Goal: Task Accomplishment & Management: Manage account settings

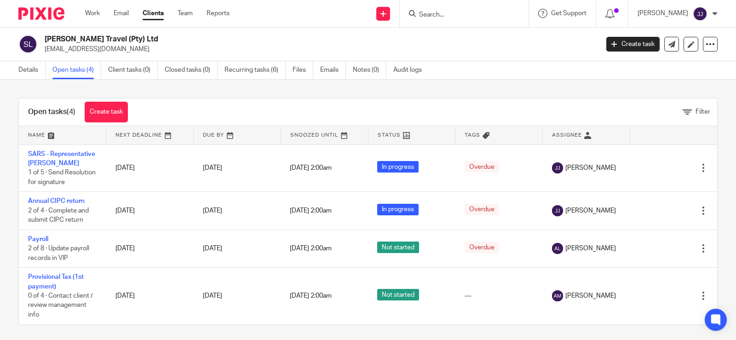
scroll to position [12, 0]
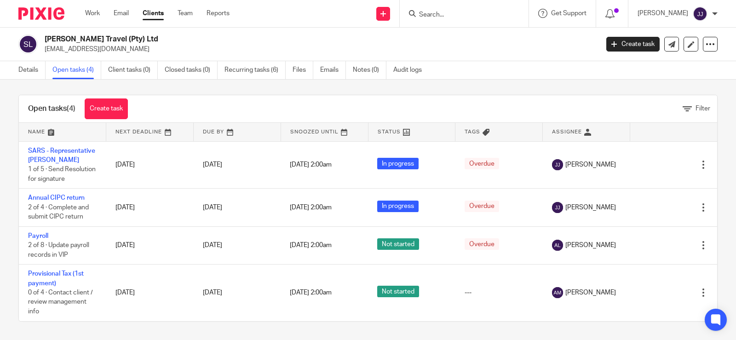
click at [480, 12] on input "Search" at bounding box center [459, 15] width 83 height 8
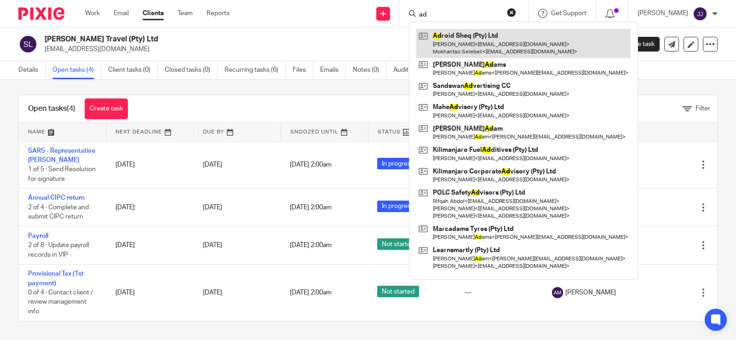
type input "ad"
click at [474, 39] on link at bounding box center [523, 43] width 214 height 29
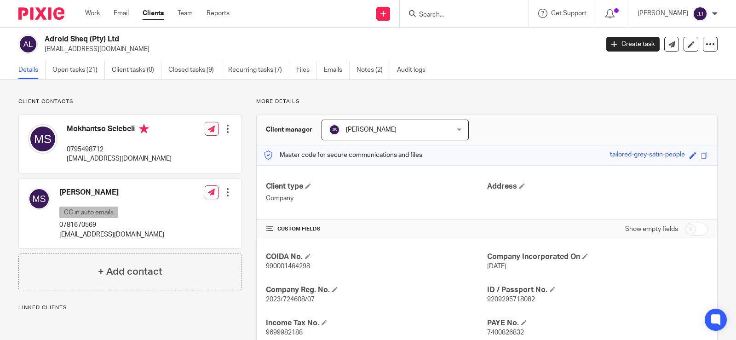
click at [290, 302] on span "2023/724608/07" at bounding box center [290, 299] width 49 height 6
copy span "724608"
click at [85, 37] on h2 "Adroid Sheq (Pty) Ltd" at bounding box center [264, 39] width 438 height 10
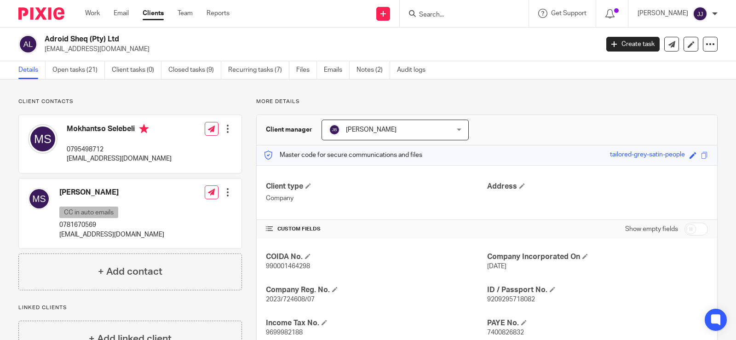
click at [85, 37] on h2 "Adroid Sheq (Pty) Ltd" at bounding box center [264, 39] width 438 height 10
copy div "Adroid Sheq (Pty) Ltd"
click at [280, 264] on span "990001464298" at bounding box center [288, 266] width 44 height 6
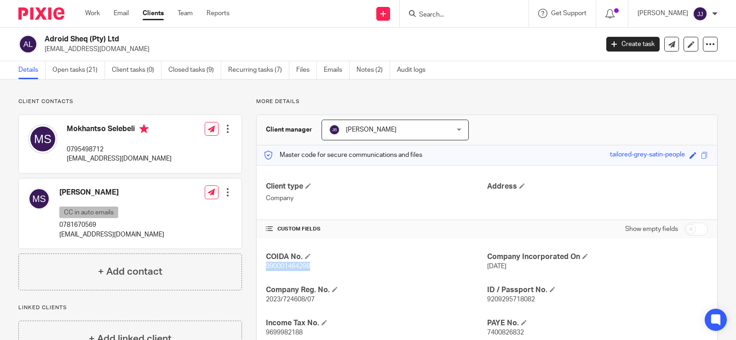
copy span "990001464298"
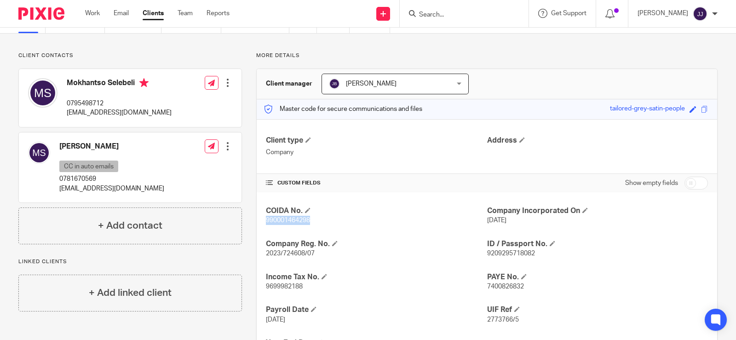
scroll to position [92, 0]
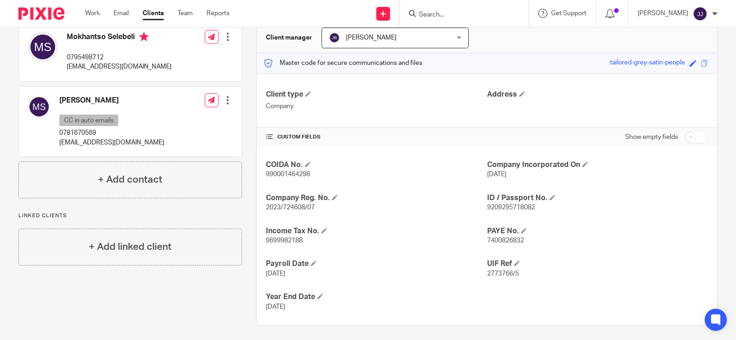
click at [291, 209] on span "2023/724608/07" at bounding box center [290, 207] width 49 height 6
copy p "2023/724608/07"
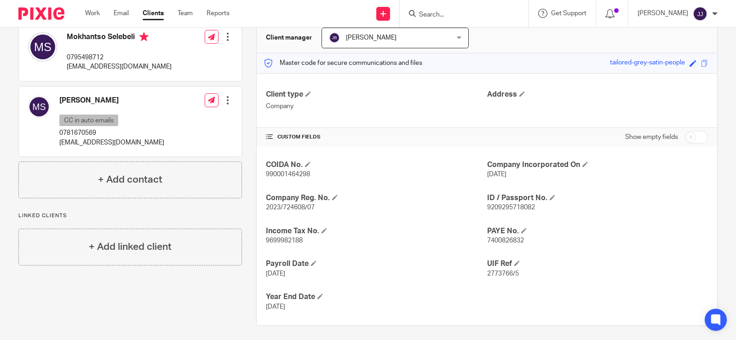
click at [681, 189] on div "COIDA No. 990001464298 Company Incorporated On 4 May 2023 Company Reg. No. 2023…" at bounding box center [487, 235] width 460 height 179
click at [492, 275] on span "2773766/5" at bounding box center [503, 273] width 32 height 6
click at [493, 274] on span "2773766/5" at bounding box center [503, 273] width 32 height 6
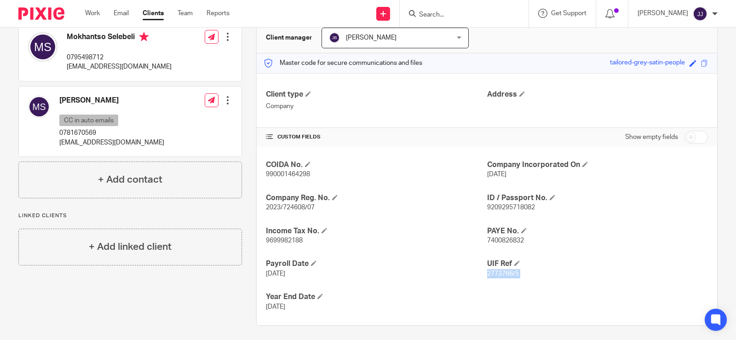
copy p "2773766/5"
click at [288, 242] on span "9699982188" at bounding box center [284, 240] width 37 height 6
copy p "9699982188"
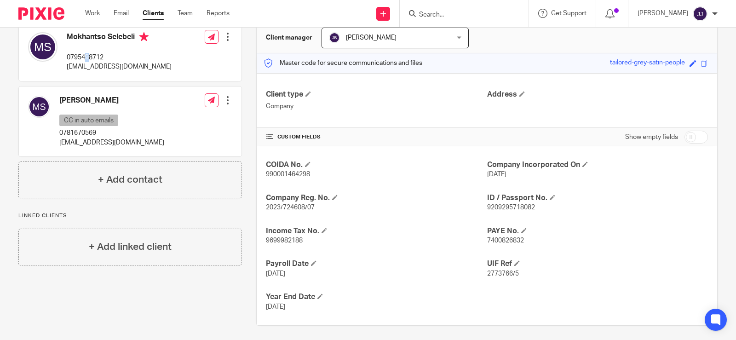
click at [87, 57] on p "0795498712" at bounding box center [119, 57] width 105 height 9
copy div "0795498712"
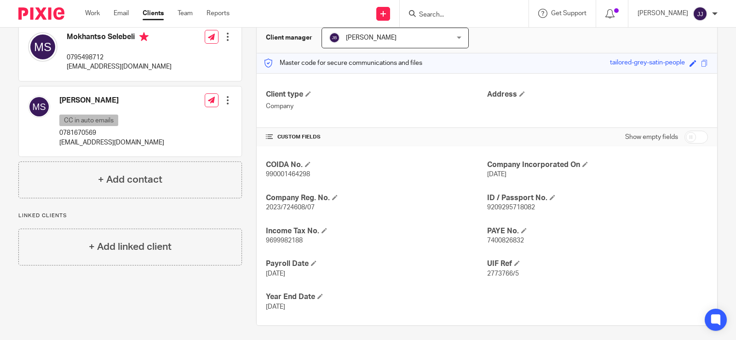
click at [100, 68] on p "khantso360@gmail.com" at bounding box center [119, 66] width 105 height 9
copy div "khantso360@gmail.com"
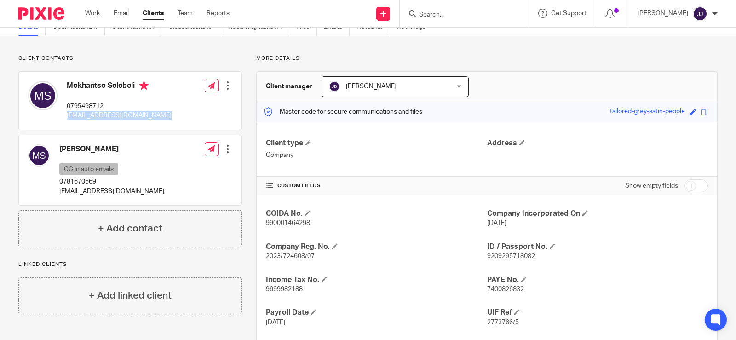
scroll to position [0, 0]
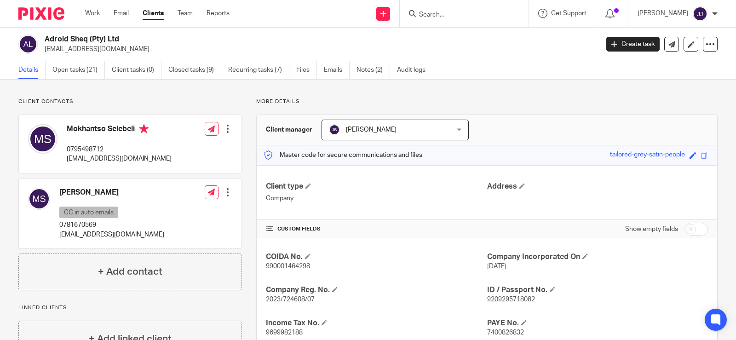
click at [82, 126] on h4 "Mokhantso Selebeli" at bounding box center [119, 129] width 105 height 11
copy h4 "Mokhantso Selebeli"
click at [81, 149] on p "0795498712" at bounding box center [119, 149] width 105 height 9
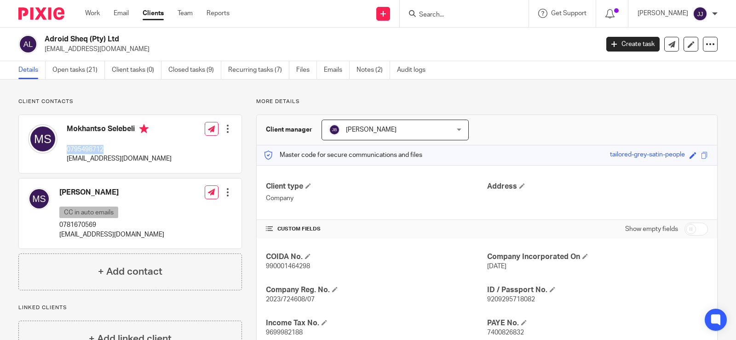
click at [81, 149] on p "0795498712" at bounding box center [119, 149] width 105 height 9
click at [95, 158] on p "khantso360@gmail.com" at bounding box center [119, 158] width 105 height 9
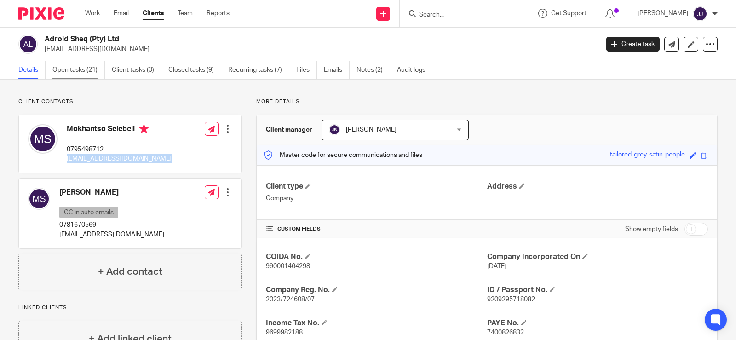
click at [77, 73] on link "Open tasks (21)" at bounding box center [78, 70] width 52 height 18
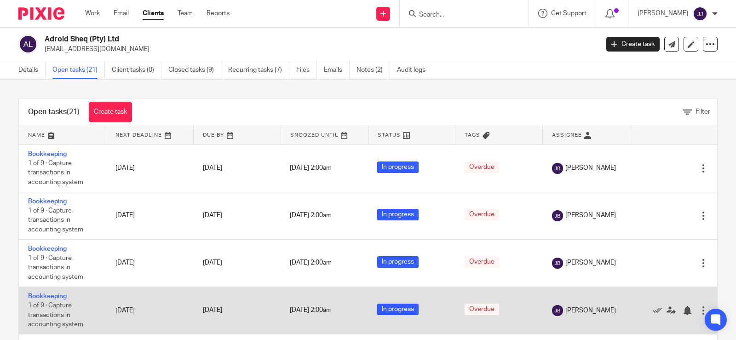
scroll to position [26, 0]
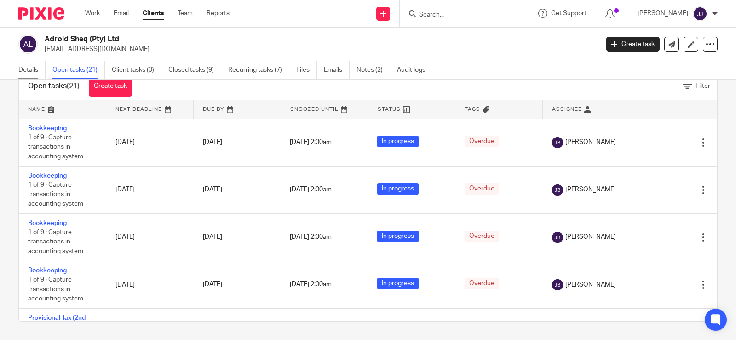
click at [23, 70] on link "Details" at bounding box center [31, 70] width 27 height 18
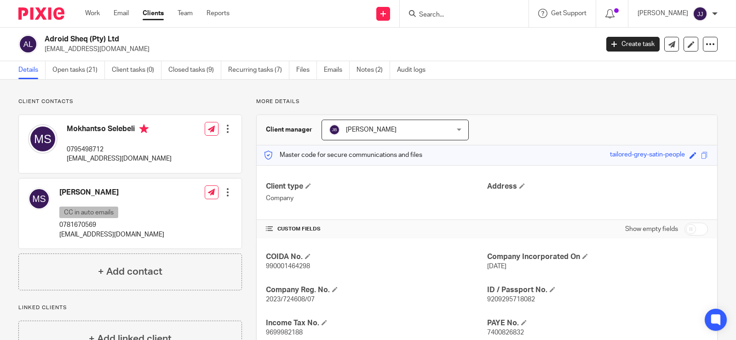
click at [290, 298] on span "2023/724608/07" at bounding box center [290, 299] width 49 height 6
copy span "724608"
click at [504, 299] on span "9209295718082" at bounding box center [511, 299] width 48 height 6
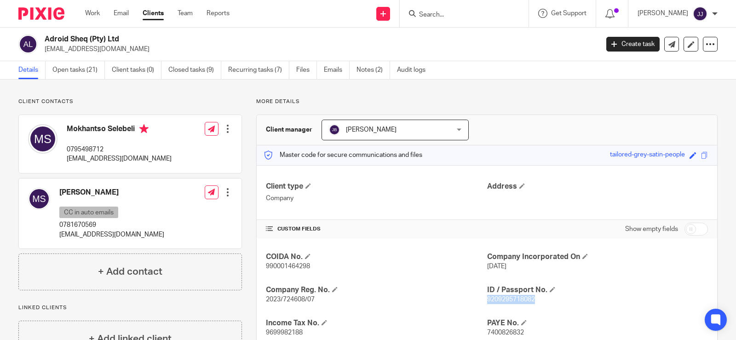
copy span "9209295718082"
click at [91, 130] on h4 "Mokhantso Selebeli" at bounding box center [119, 129] width 105 height 11
copy h4 "Mokhantso"
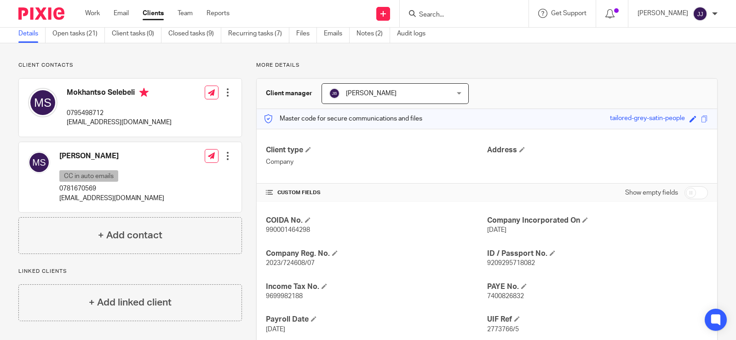
scroll to position [92, 0]
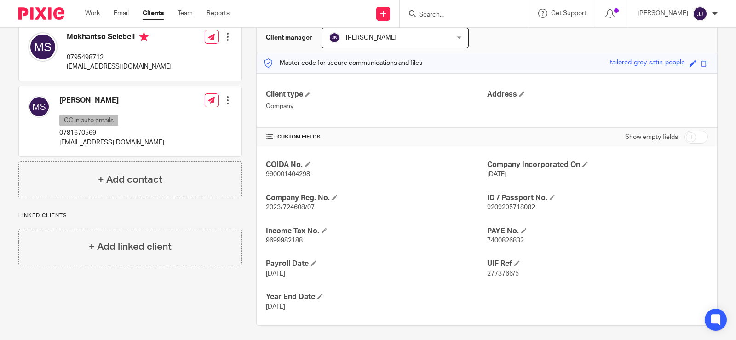
click at [96, 71] on p "khantso360@gmail.com" at bounding box center [119, 66] width 105 height 9
drag, startPoint x: 103, startPoint y: 64, endPoint x: 109, endPoint y: 62, distance: 6.8
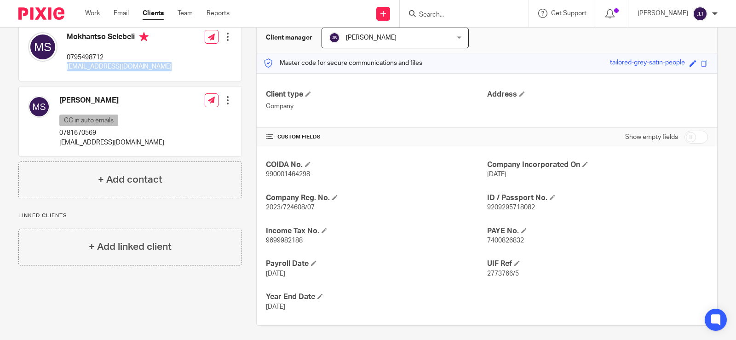
click at [104, 63] on p "khantso360@gmail.com" at bounding box center [119, 66] width 105 height 9
drag, startPoint x: 109, startPoint y: 62, endPoint x: 93, endPoint y: 68, distance: 16.7
click at [93, 68] on p "khantso360@gmail.com" at bounding box center [119, 66] width 105 height 9
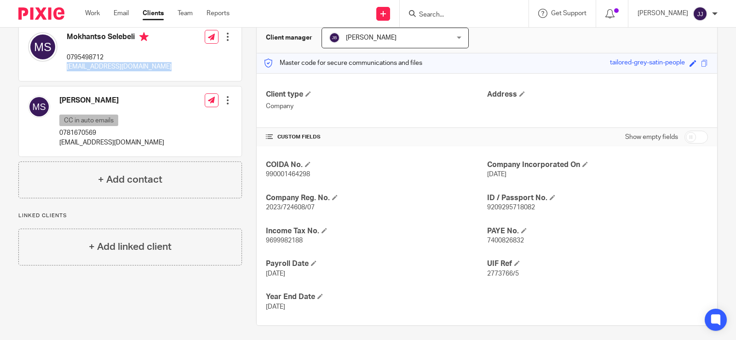
click at [93, 68] on p "khantso360@gmail.com" at bounding box center [119, 66] width 105 height 9
copy div "khantso360@gmail.com"
drag, startPoint x: 109, startPoint y: 55, endPoint x: 80, endPoint y: 60, distance: 29.9
click at [80, 60] on p "0795498712" at bounding box center [119, 57] width 105 height 9
copy p "5498712"
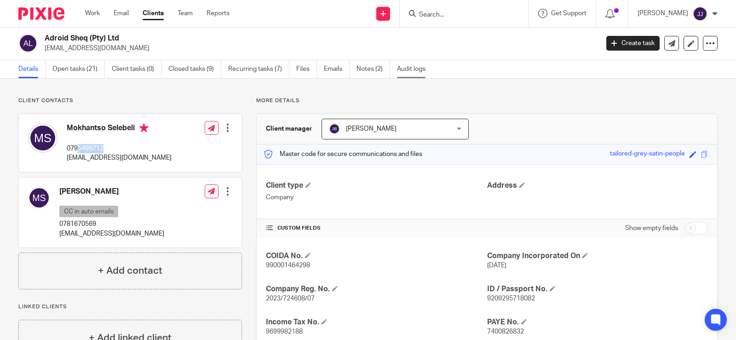
scroll to position [0, 0]
click at [427, 17] on input "Search" at bounding box center [459, 15] width 83 height 8
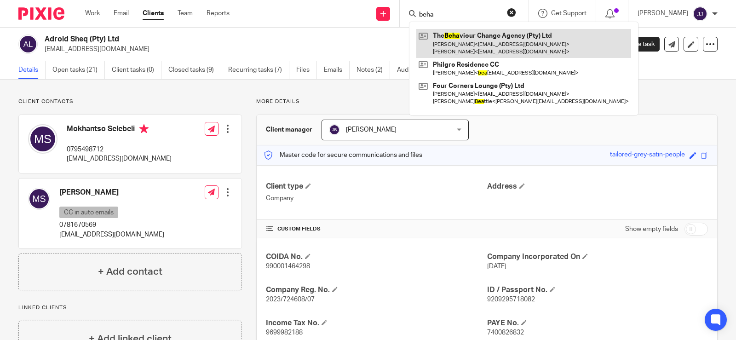
type input "beha"
click at [471, 52] on link at bounding box center [523, 43] width 215 height 29
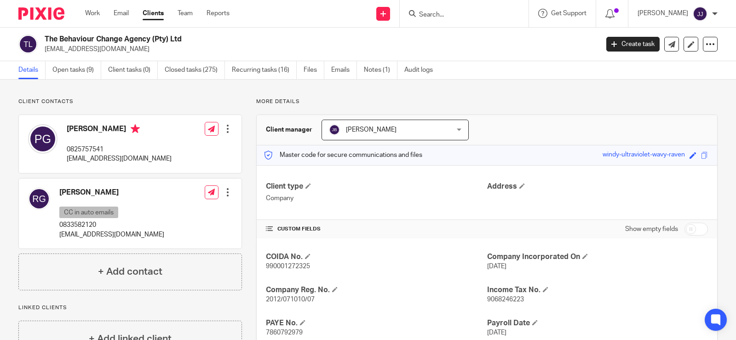
click at [285, 301] on span "2012/071010/07" at bounding box center [290, 299] width 49 height 6
copy span "071010"
click at [465, 11] on input "Search" at bounding box center [459, 15] width 83 height 8
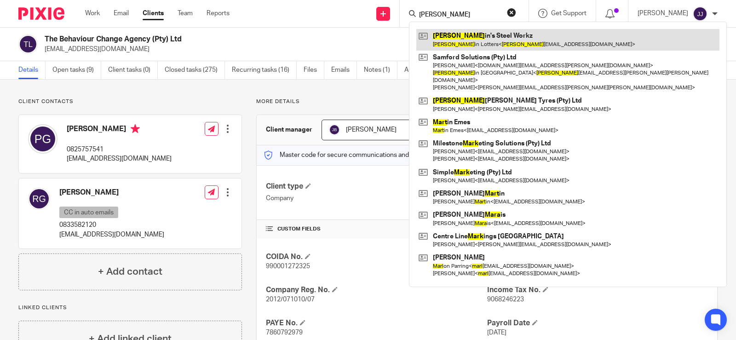
type input "[PERSON_NAME]"
click at [475, 40] on link at bounding box center [567, 39] width 303 height 21
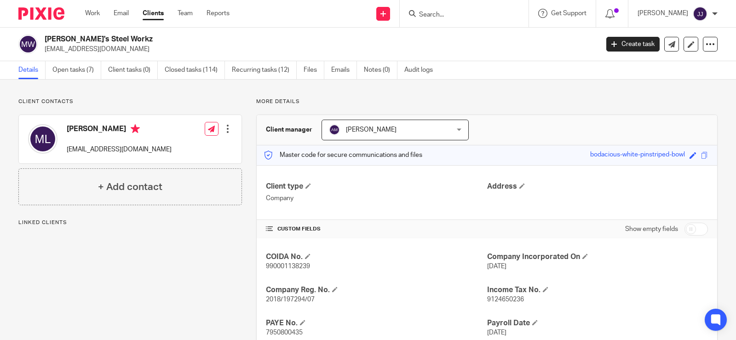
drag, startPoint x: 0, startPoint y: 0, endPoint x: 353, endPoint y: 311, distance: 470.0
click at [353, 311] on div "COIDA No. 990001138239 Company Incorporated On 9 Mar 2018 Company Reg. No. 2018…" at bounding box center [487, 311] width 460 height 146
drag, startPoint x: 329, startPoint y: 306, endPoint x: 277, endPoint y: 300, distance: 52.7
click at [257, 298] on div "COIDA No. 990001138239 Company Incorporated On 9 Mar 2018 Company Reg. No. 2018…" at bounding box center [487, 311] width 460 height 146
copy span "2018/197294/07"
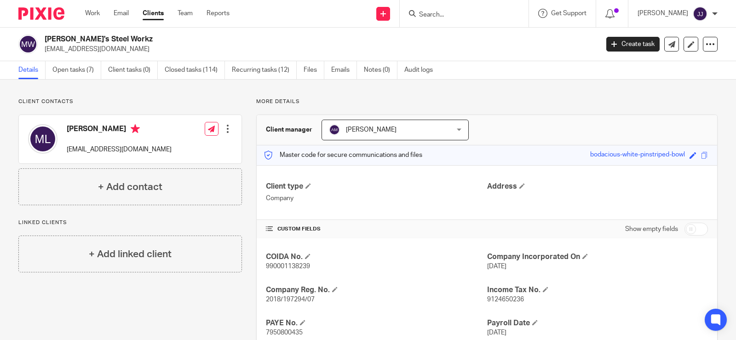
click at [420, 14] on input "Search" at bounding box center [459, 15] width 83 height 8
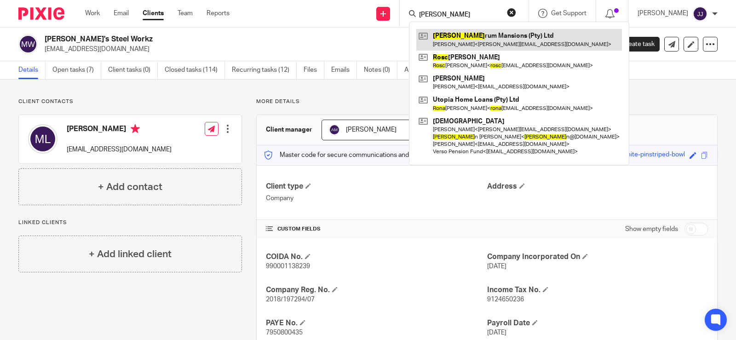
type input "rosa"
click at [472, 41] on link at bounding box center [518, 39] width 205 height 21
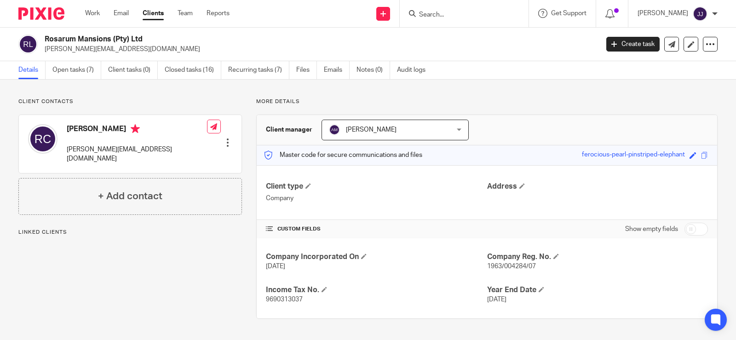
click at [454, 18] on input "Search" at bounding box center [459, 15] width 83 height 8
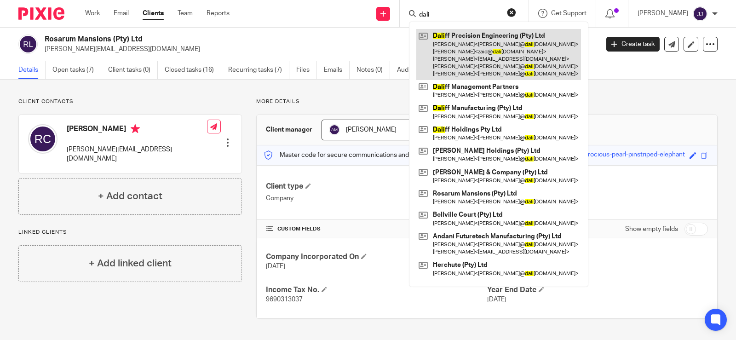
type input "dali"
click at [468, 64] on link at bounding box center [498, 54] width 165 height 51
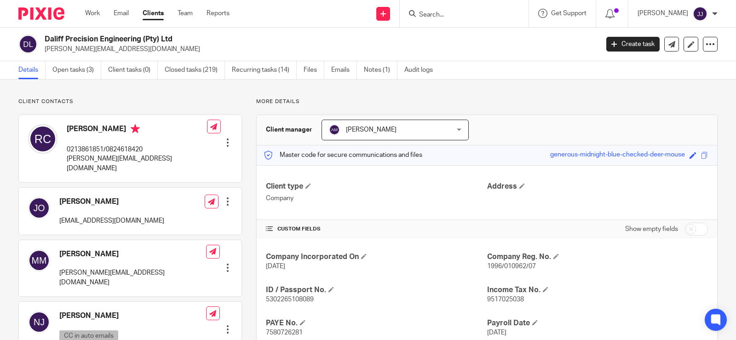
scroll to position [46, 0]
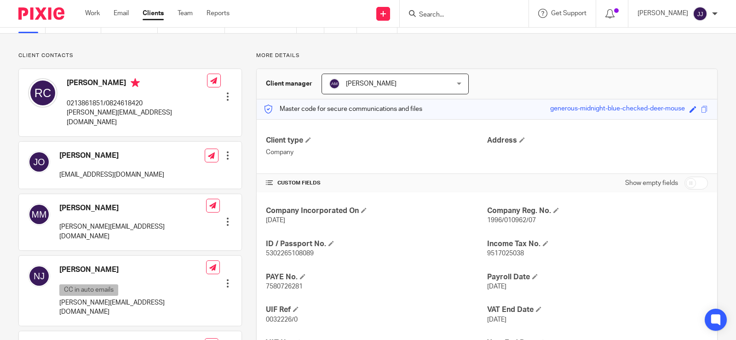
click at [280, 256] on span "5302265108089" at bounding box center [290, 253] width 48 height 6
copy span "5302265108089"
click at [462, 18] on input "Search" at bounding box center [459, 15] width 83 height 8
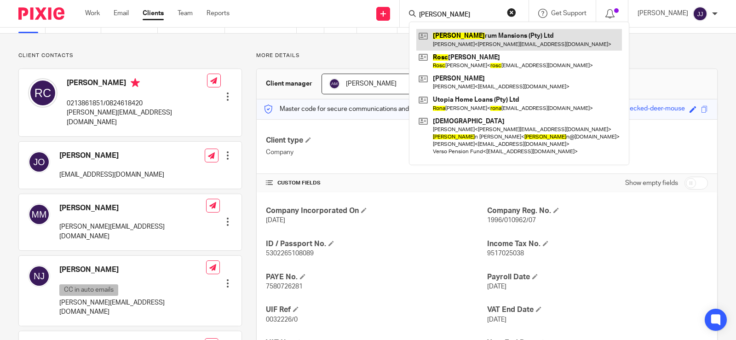
type input "[PERSON_NAME]"
click at [460, 40] on link at bounding box center [518, 39] width 205 height 21
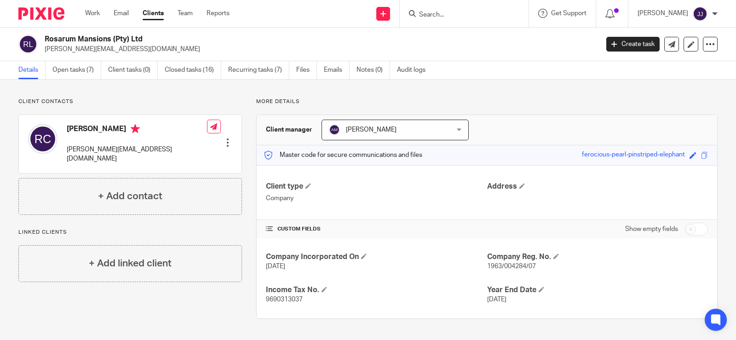
click at [694, 234] on input "checkbox" at bounding box center [695, 228] width 23 height 13
checkbox input "true"
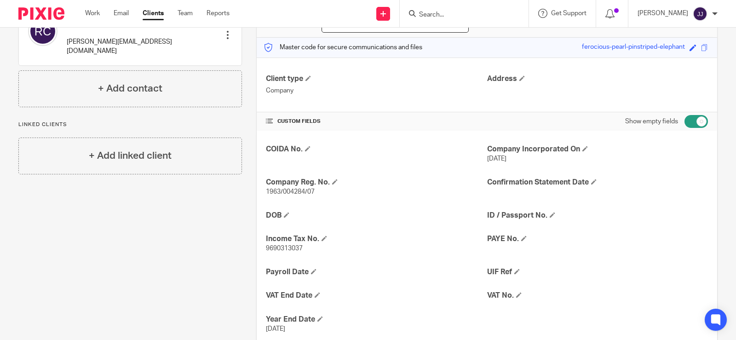
scroll to position [134, 0]
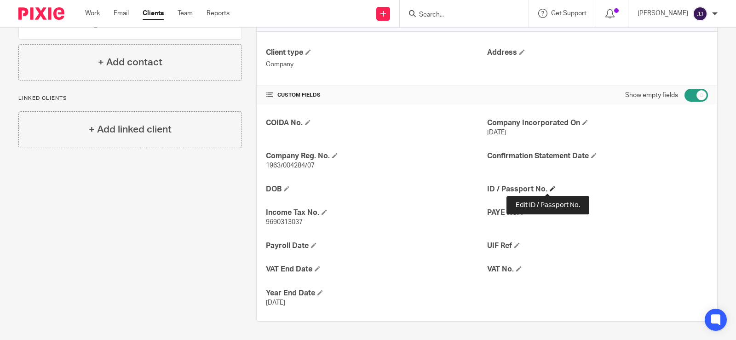
click at [549, 188] on span at bounding box center [552, 189] width 6 height 6
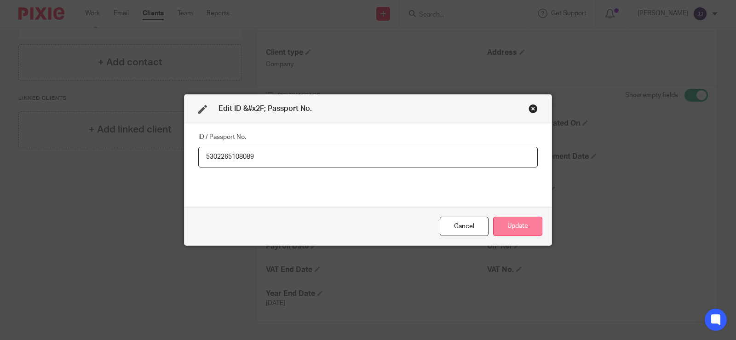
type input "5302265108089"
click at [525, 225] on button "Update" at bounding box center [517, 227] width 49 height 20
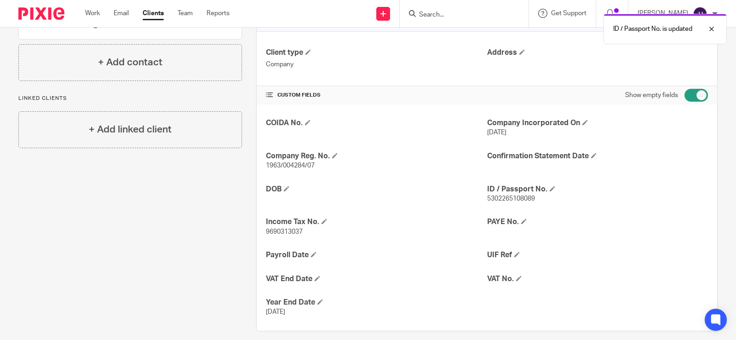
click at [684, 93] on input "checkbox" at bounding box center [695, 95] width 23 height 13
checkbox input "false"
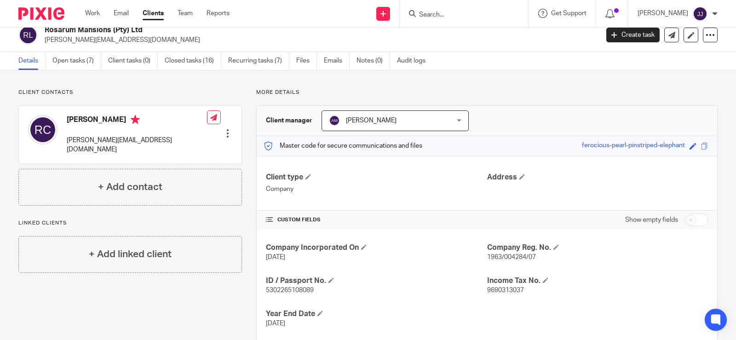
scroll to position [0, 0]
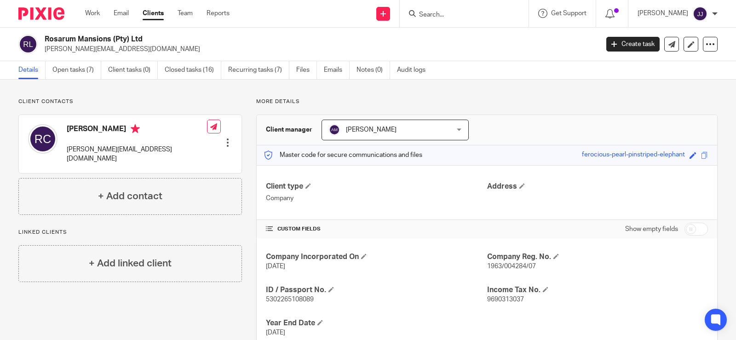
click at [508, 265] on span "1963/004284/07" at bounding box center [511, 266] width 49 height 6
copy span "004284"
click at [567, 282] on div "Company Incorporated On 12 Aug 1963 Company Reg. No. 1963/004284/07 ID / Passpo…" at bounding box center [487, 294] width 460 height 113
click at [508, 267] on span "1963/004284/07" at bounding box center [511, 266] width 49 height 6
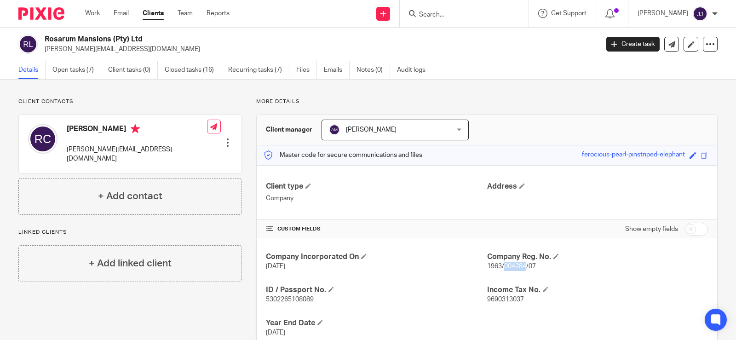
click at [508, 267] on span "1963/004284/07" at bounding box center [511, 266] width 49 height 6
copy p "1963/004284/07"
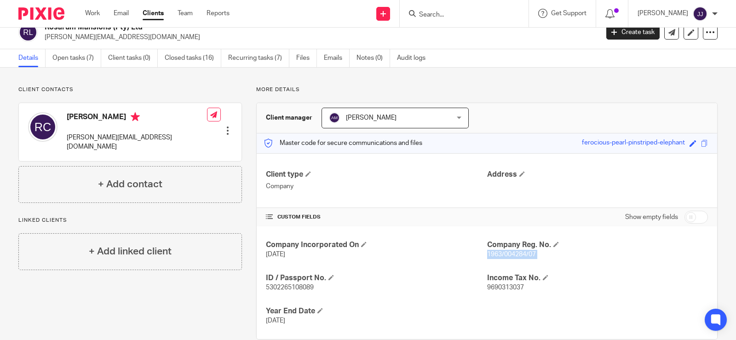
scroll to position [30, 0]
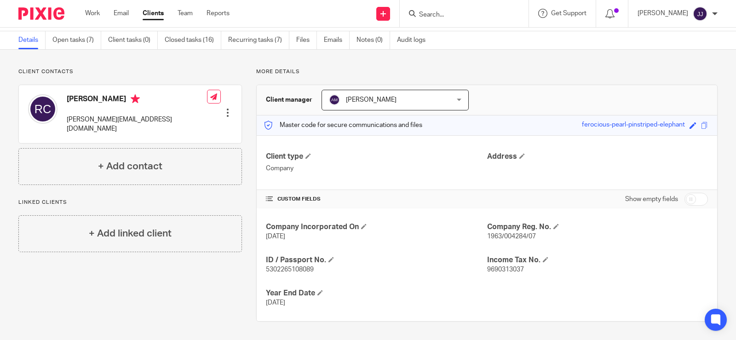
click at [272, 274] on div "Company Incorporated On 12 Aug 1963 Company Reg. No. 1963/004284/07 ID / Passpo…" at bounding box center [487, 264] width 460 height 113
copy span "5302265108089"
click at [91, 120] on p "[PERSON_NAME][EMAIL_ADDRESS][DOMAIN_NAME]" at bounding box center [137, 124] width 140 height 19
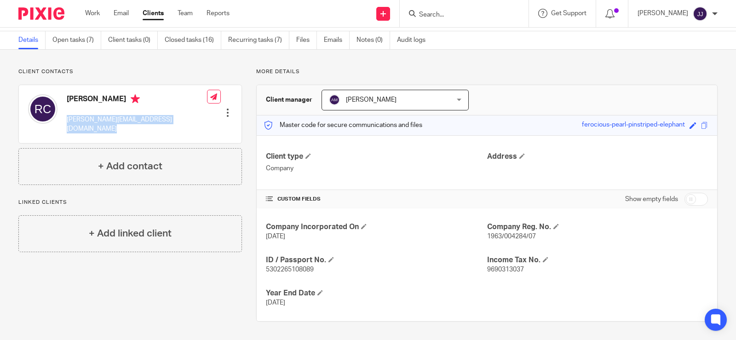
click at [91, 120] on p "[PERSON_NAME][EMAIL_ADDRESS][DOMAIN_NAME]" at bounding box center [137, 124] width 140 height 19
copy div "[PERSON_NAME][EMAIL_ADDRESS][DOMAIN_NAME]"
click at [427, 19] on form at bounding box center [467, 13] width 98 height 11
click at [425, 15] on input "Search" at bounding box center [459, 15] width 83 height 8
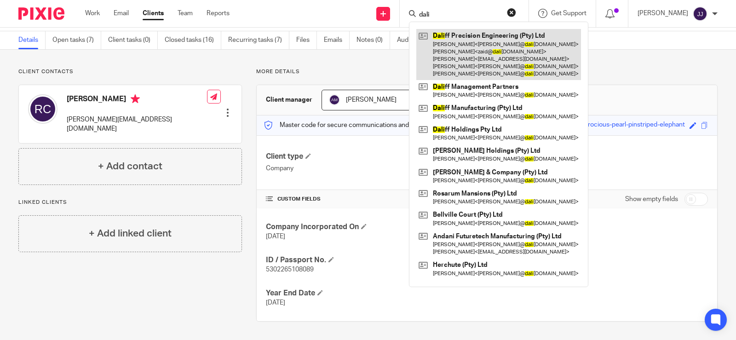
type input "dali"
click at [449, 59] on link at bounding box center [498, 54] width 165 height 51
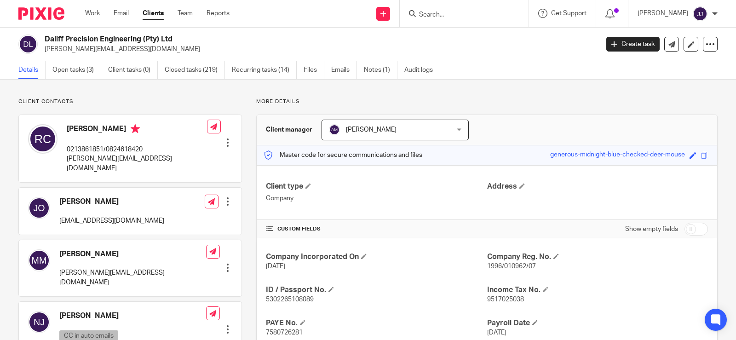
click at [122, 147] on p "0213861851/0824618420" at bounding box center [137, 149] width 140 height 9
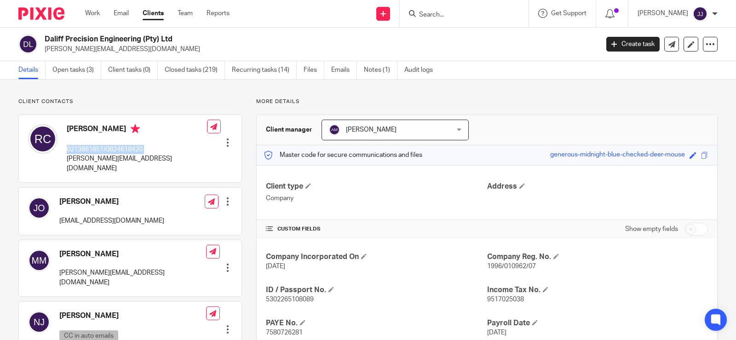
click at [122, 147] on p "0213861851/0824618420" at bounding box center [137, 149] width 140 height 9
click at [172, 156] on div "Rowland Chute 0213861851/0824618420 rowland@daliff.co.za Edit contact Create cl…" at bounding box center [130, 148] width 222 height 67
click at [129, 152] on p "0213861851/0824618420" at bounding box center [137, 149] width 140 height 9
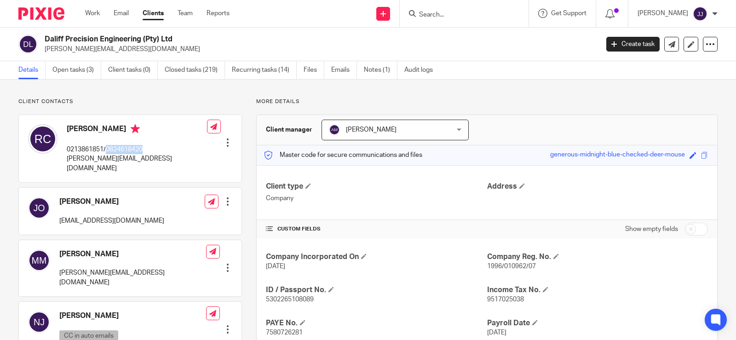
copy p "0824618420"
click at [431, 23] on div at bounding box center [463, 13] width 129 height 27
click at [431, 17] on input "Search" at bounding box center [459, 15] width 83 height 8
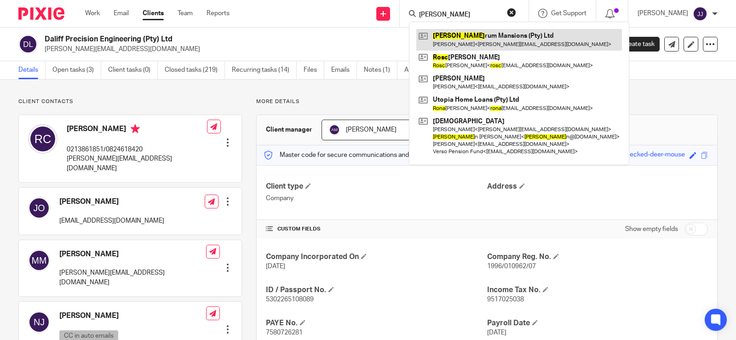
type input "rosa"
click at [474, 41] on link at bounding box center [518, 39] width 205 height 21
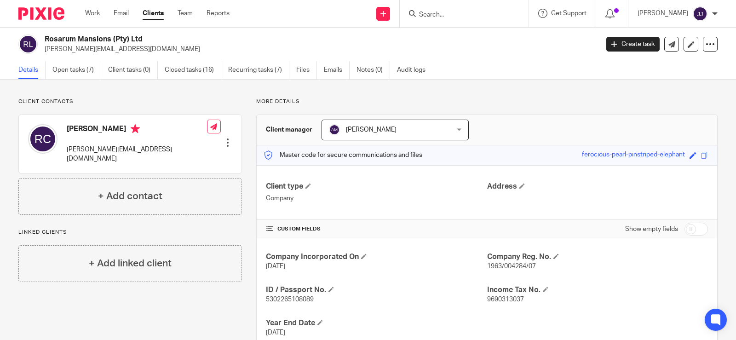
click at [226, 138] on div at bounding box center [227, 142] width 9 height 9
click at [174, 151] on link "Edit contact" at bounding box center [184, 149] width 88 height 13
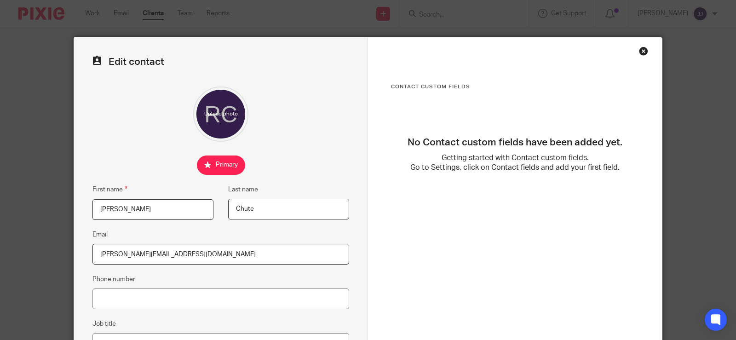
scroll to position [92, 0]
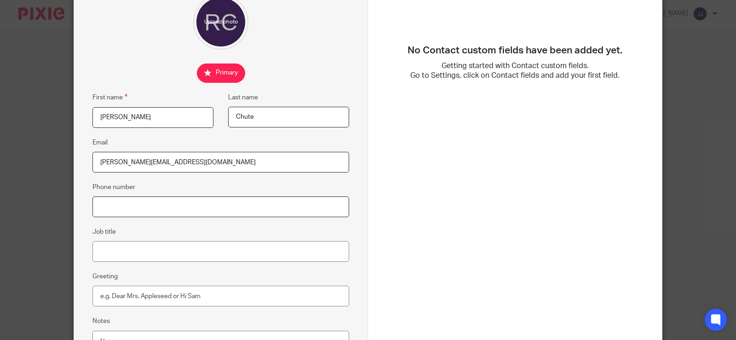
click at [155, 206] on input "Phone number" at bounding box center [220, 206] width 257 height 21
type input "v"
paste input "0824618420"
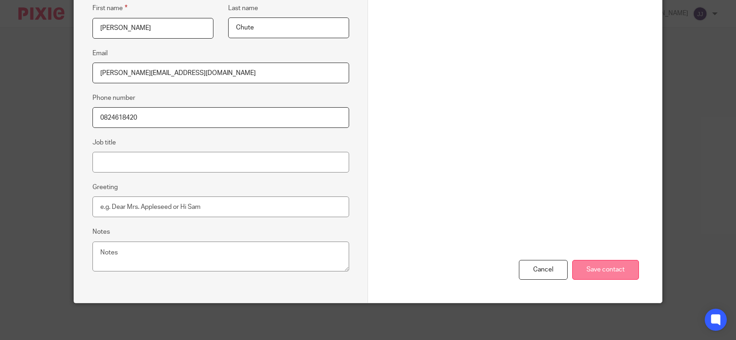
type input "0824618420"
click at [607, 267] on input "Save contact" at bounding box center [605, 270] width 67 height 20
click at [599, 262] on input "Save contact" at bounding box center [605, 270] width 67 height 20
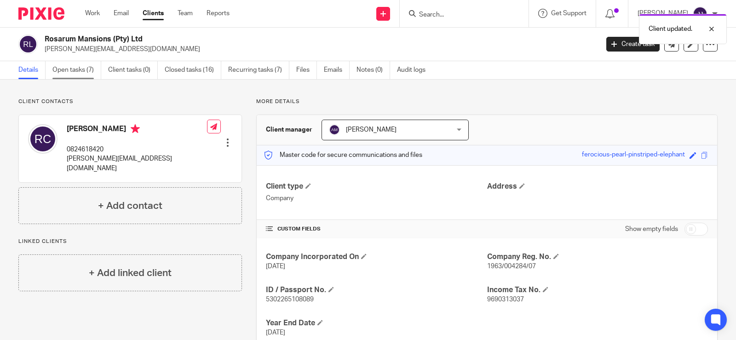
click at [72, 66] on link "Open tasks (7)" at bounding box center [76, 70] width 49 height 18
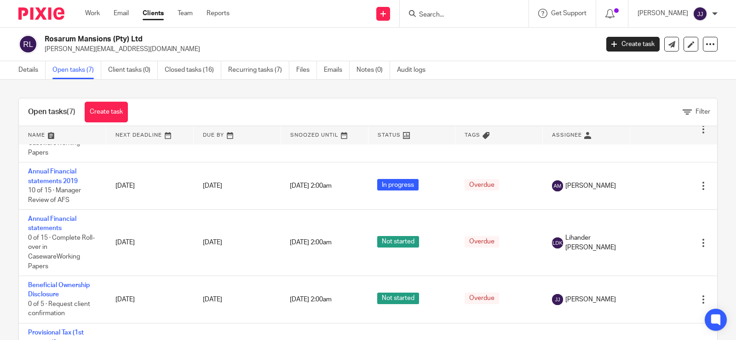
scroll to position [213, 0]
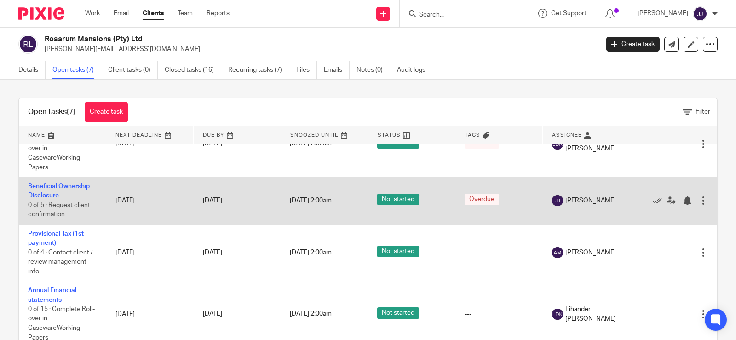
click at [65, 198] on td "Beneficial Ownership Disclosure 0 of 5 · Request client confirmation" at bounding box center [62, 200] width 87 height 47
click at [50, 187] on link "Beneficial Ownership Disclosure" at bounding box center [59, 191] width 62 height 16
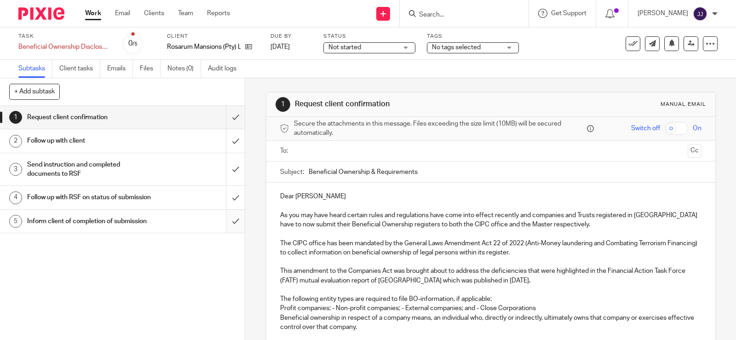
click at [227, 233] on input "submit" at bounding box center [122, 221] width 245 height 23
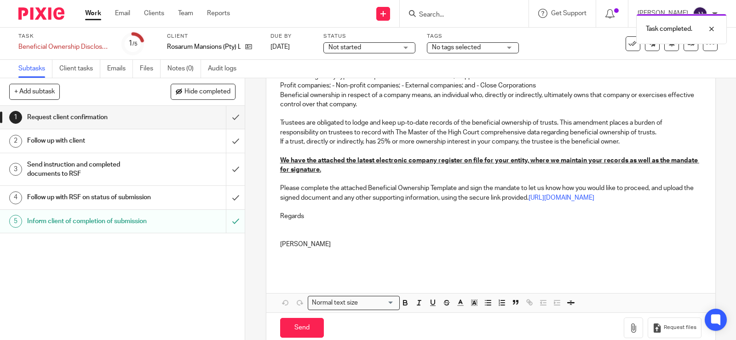
scroll to position [249, 0]
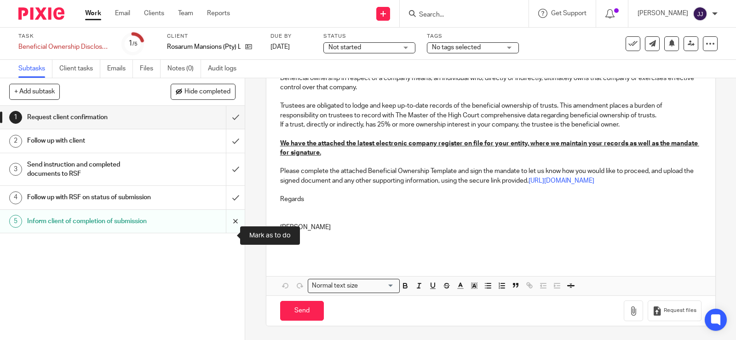
click at [229, 232] on input "submit" at bounding box center [122, 221] width 245 height 23
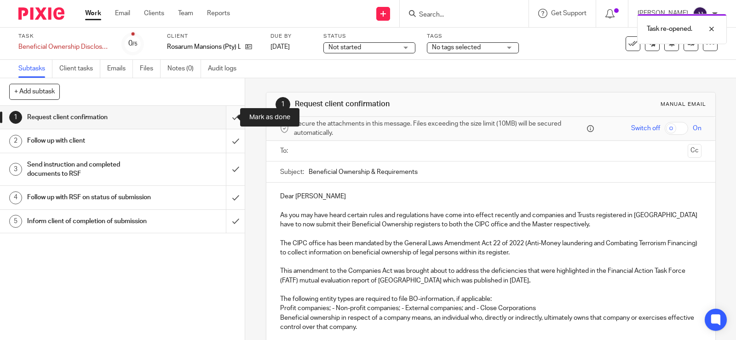
click at [222, 117] on input "submit" at bounding box center [122, 117] width 245 height 23
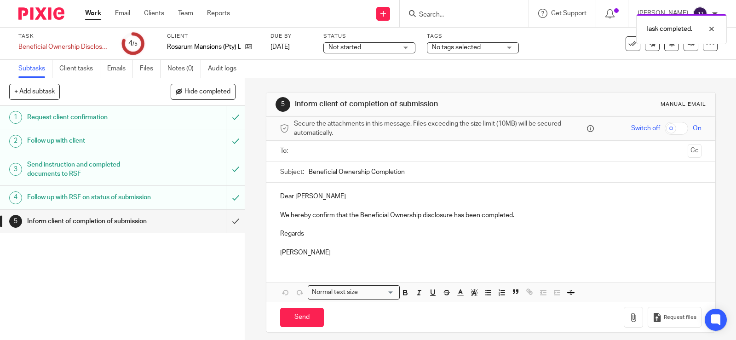
click at [303, 151] on input "text" at bounding box center [490, 151] width 386 height 11
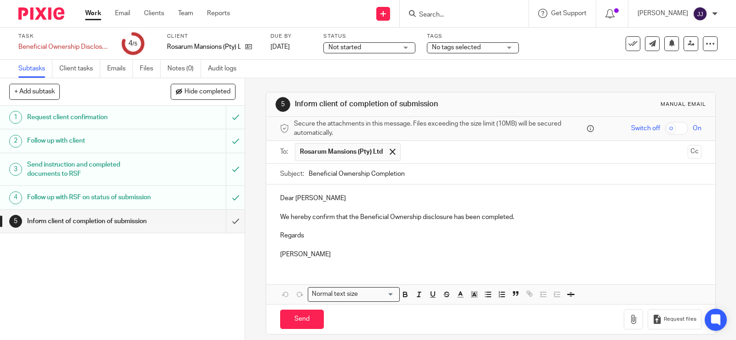
click at [449, 217] on p "We hereby confirm that the Beneficial Ownership disclosure has been completed." at bounding box center [490, 216] width 421 height 9
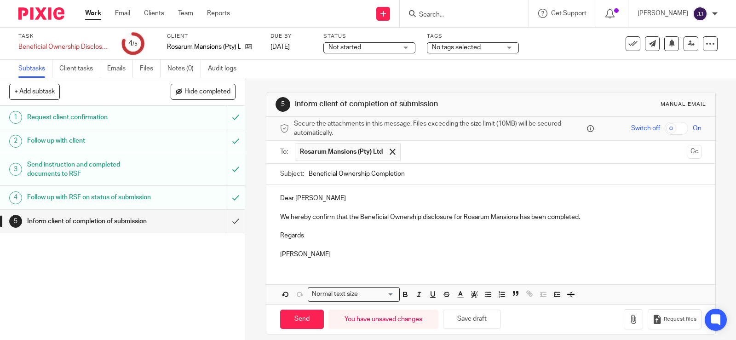
click at [558, 262] on div "Dear Rowland We hereby confirm that the Beneficial Ownership disclosure for Ros…" at bounding box center [490, 224] width 449 height 81
click at [628, 322] on icon "button" at bounding box center [632, 318] width 9 height 9
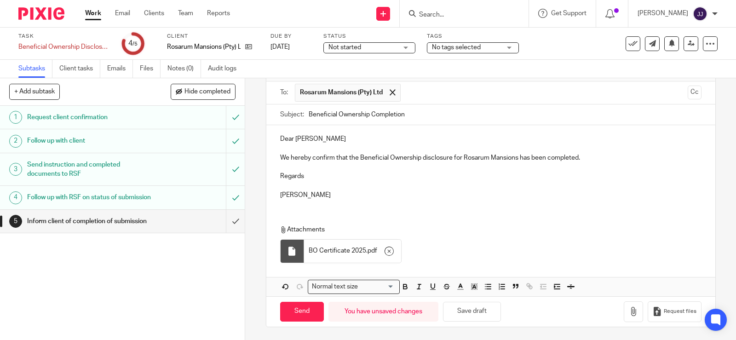
scroll to position [60, 0]
click at [302, 303] on input "Send" at bounding box center [302, 311] width 44 height 20
type input "Sent"
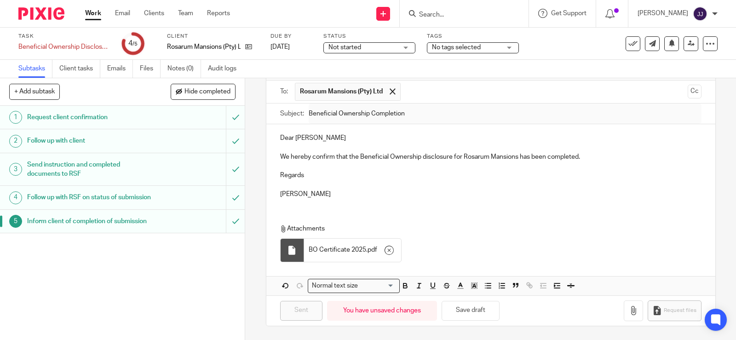
drag, startPoint x: 426, startPoint y: 59, endPoint x: 468, endPoint y: 73, distance: 44.3
click at [453, 67] on div "Subtasks Client tasks Emails Files Notes (0) Audit logs" at bounding box center [368, 69] width 736 height 18
click at [247, 48] on icon at bounding box center [248, 46] width 7 height 7
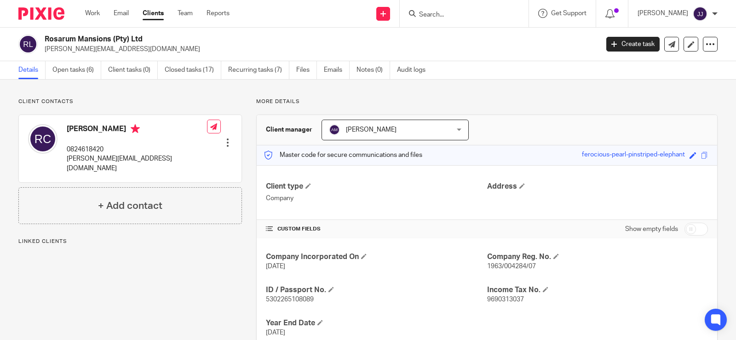
click at [512, 268] on span "1963/004284/07" at bounding box center [511, 266] width 49 height 6
copy span "004284"
click at [297, 300] on span "5302265108089" at bounding box center [290, 299] width 48 height 6
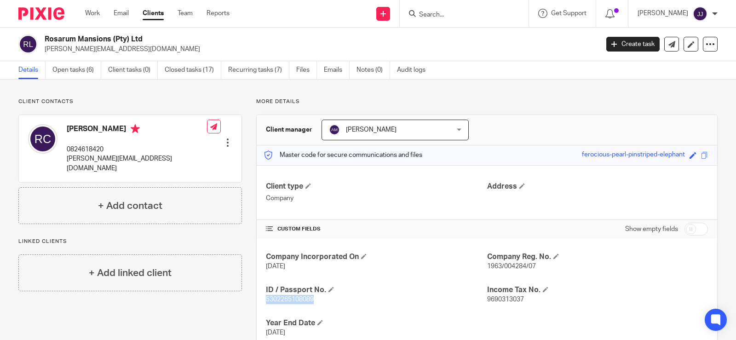
copy span "5302265108089"
click at [98, 158] on p "rowland@daliff.co.za" at bounding box center [137, 163] width 140 height 19
copy div "rowland@daliff.co.za"
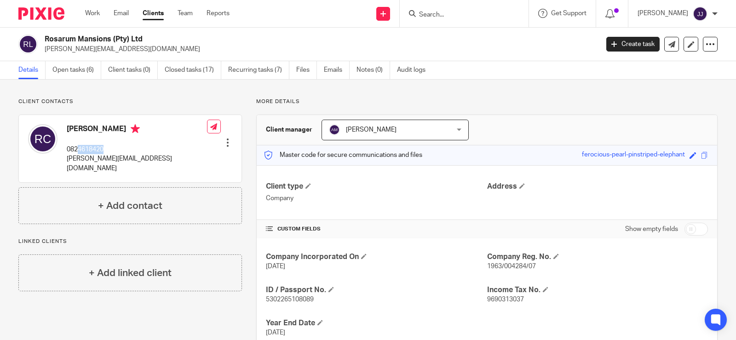
drag, startPoint x: 110, startPoint y: 147, endPoint x: 79, endPoint y: 148, distance: 31.7
click at [79, 148] on p "0824618420" at bounding box center [137, 149] width 140 height 9
copy p "4618420"
click at [456, 13] on input "Search" at bounding box center [459, 15] width 83 height 8
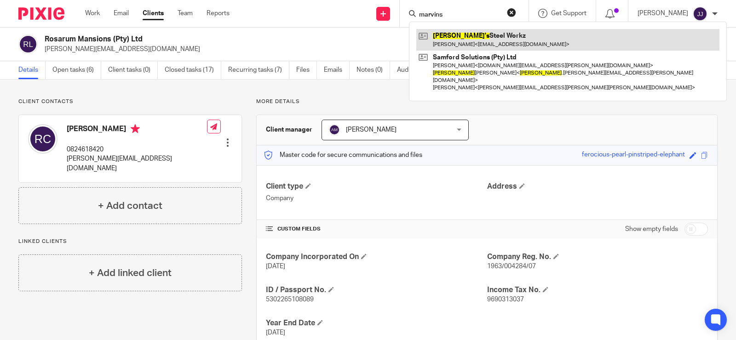
type input "marvins"
click at [500, 43] on link at bounding box center [567, 39] width 303 height 21
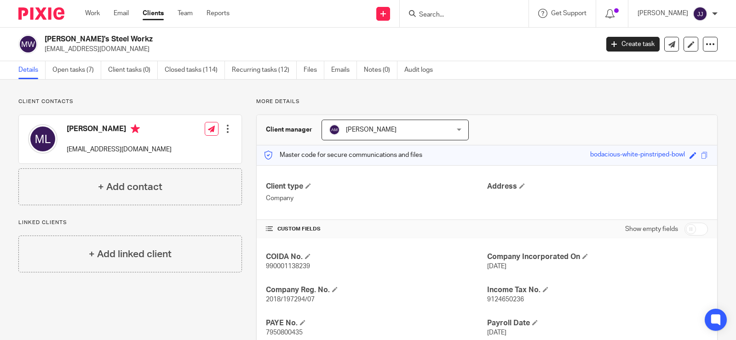
click at [289, 300] on span "2018/197294/07" at bounding box center [290, 299] width 49 height 6
copy span "197294"
click at [360, 296] on p "2018/197294/07" at bounding box center [376, 299] width 221 height 9
click at [278, 300] on span "2018/197294/07" at bounding box center [290, 299] width 49 height 6
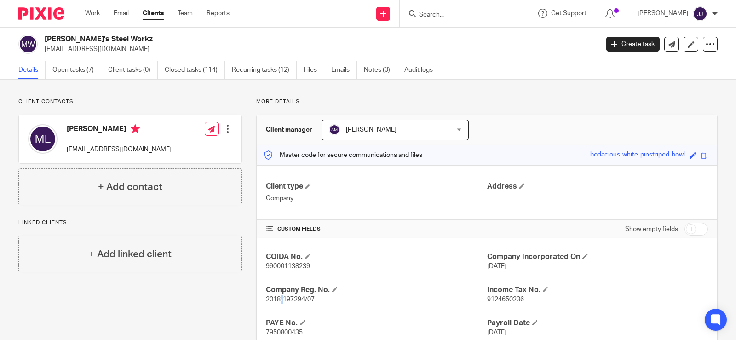
click at [278, 300] on span "2018/197294/07" at bounding box center [290, 299] width 49 height 6
copy p "2018/197294/07"
